Goal: Find specific page/section: Find specific page/section

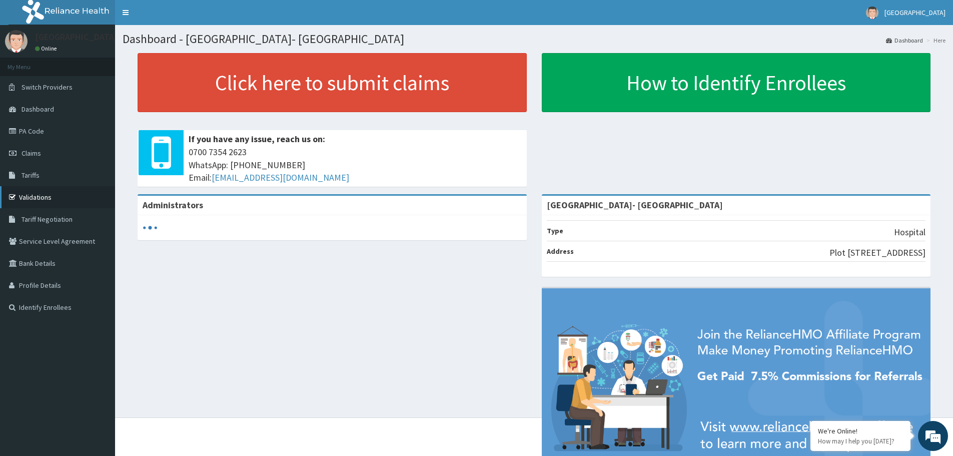
click at [59, 195] on link "Validations" at bounding box center [57, 197] width 115 height 22
click at [38, 197] on link "Validations" at bounding box center [57, 197] width 115 height 22
